Goal: Transaction & Acquisition: Purchase product/service

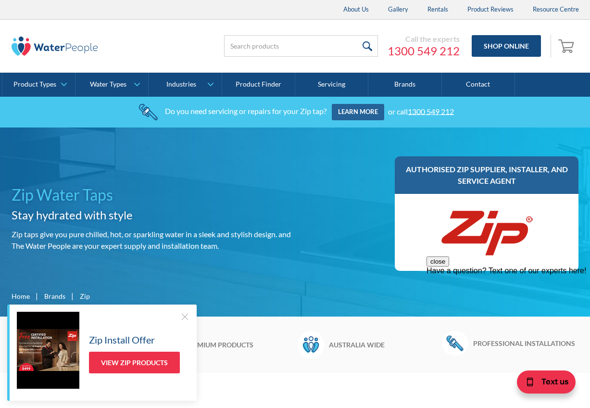
click at [182, 315] on div at bounding box center [185, 317] width 10 height 10
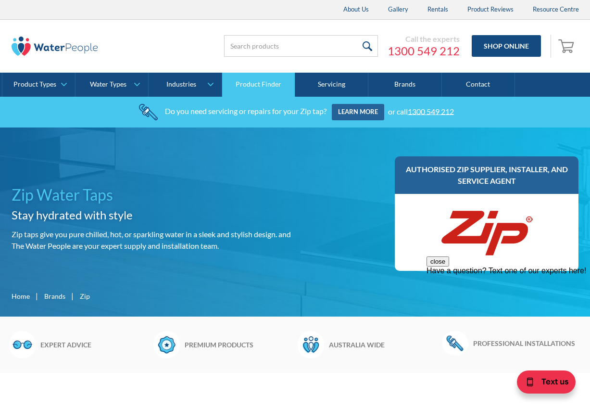
click at [268, 85] on link "Product Finder" at bounding box center [258, 85] width 73 height 24
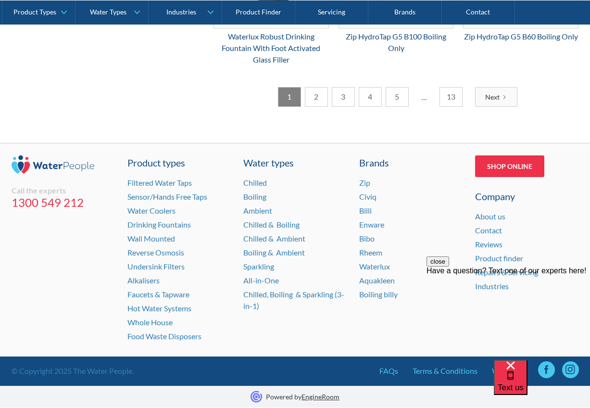
scroll to position [1636, 0]
click at [508, 168] on link "Shop Online" at bounding box center [509, 166] width 69 height 22
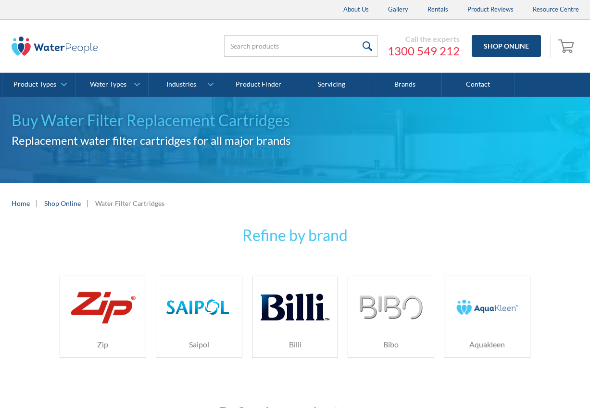
click at [107, 327] on img at bounding box center [103, 307] width 68 height 41
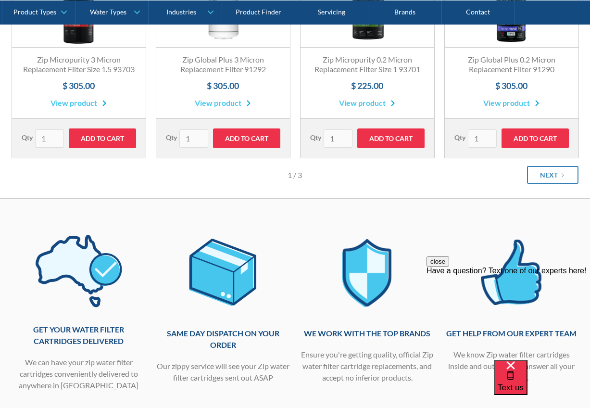
scroll to position [192, 0]
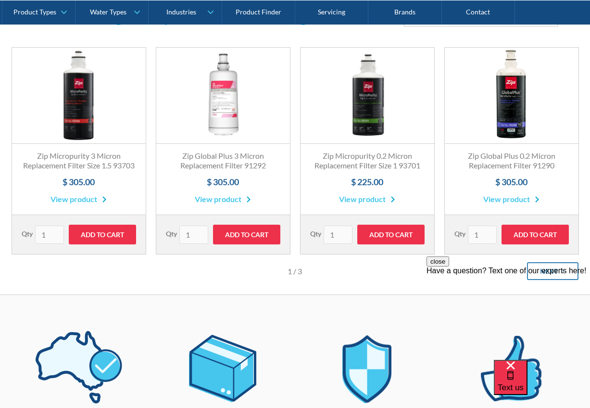
click at [552, 275] on div "close Have a question? Text one of our experts here!" at bounding box center [507, 265] width 163 height 19
click at [550, 275] on div "close Have a question? Text one of our experts here!" at bounding box center [507, 265] width 163 height 19
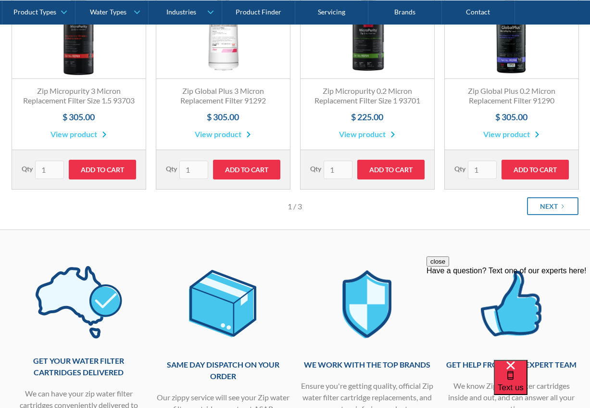
scroll to position [240, 0]
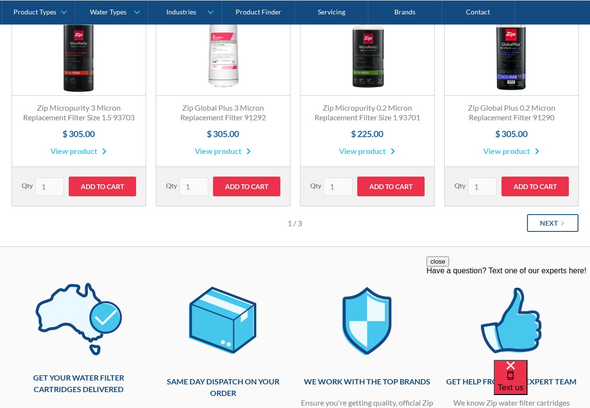
click at [551, 228] on div "Next" at bounding box center [549, 223] width 18 height 10
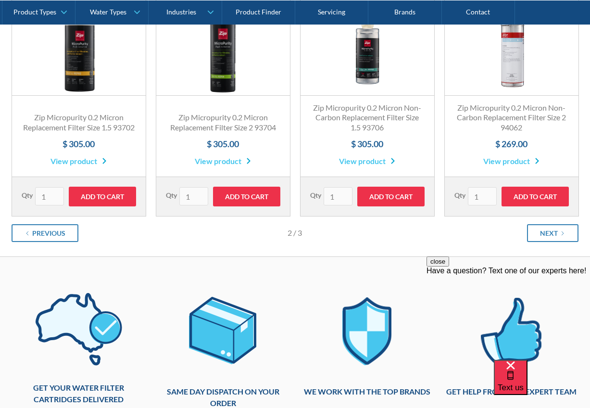
scroll to position [192, 0]
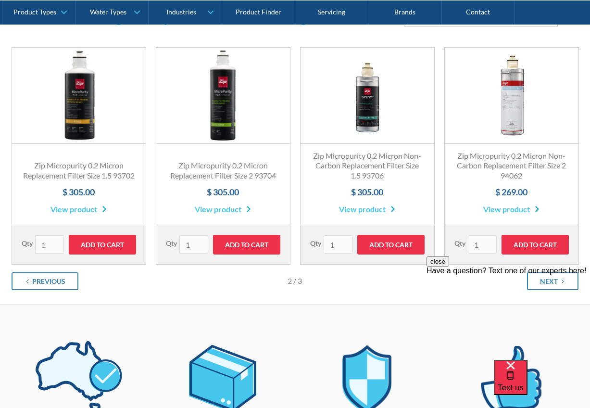
click at [551, 275] on div "close Have a question? Text one of our experts here!" at bounding box center [507, 265] width 163 height 19
click at [549, 275] on div "close Have a question? Text one of our experts here!" at bounding box center [507, 265] width 163 height 19
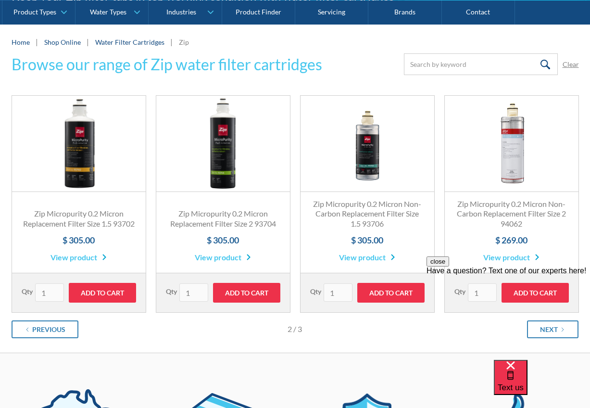
scroll to position [240, 0]
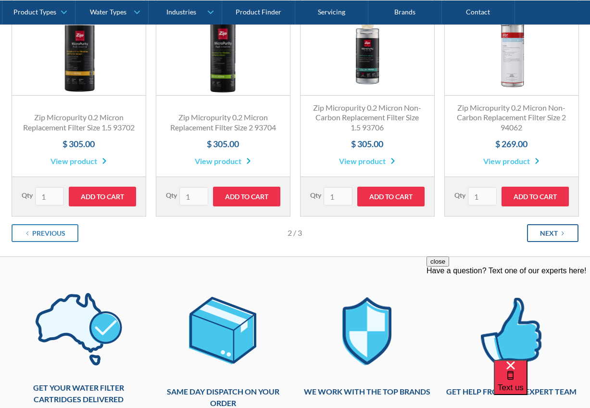
click at [551, 233] on div "Next" at bounding box center [549, 233] width 18 height 10
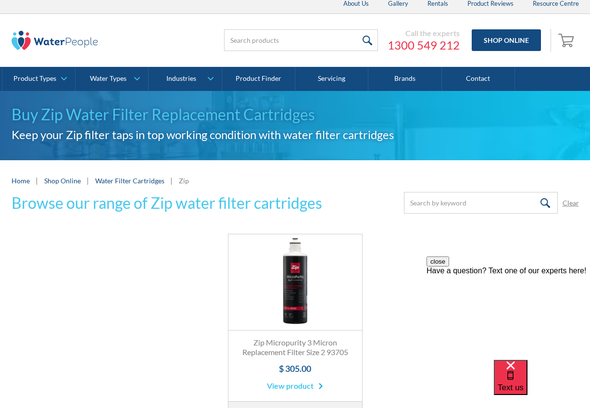
scroll to position [0, 0]
